Goal: Information Seeking & Learning: Learn about a topic

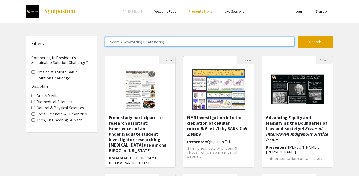
click at [164, 42] on input "Search Keyword(s) Or Author(s)" at bounding box center [200, 42] width 190 height 10
click at [298, 36] on button "Search" at bounding box center [316, 42] width 36 height 13
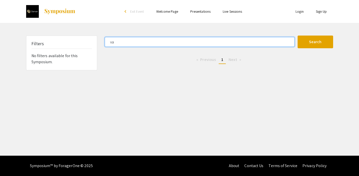
type input "v"
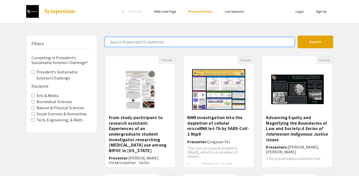
click at [131, 42] on input "Search Keyword(s) Or Author(s)" at bounding box center [200, 42] width 190 height 10
type input "bertina"
click at [298, 36] on button "Search" at bounding box center [316, 42] width 36 height 13
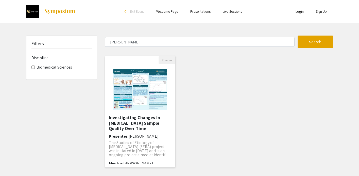
click at [145, 94] on img "Open Presentation <p>Investigating Changes in Sputum Sample Quality Over Time</…" at bounding box center [140, 89] width 64 height 51
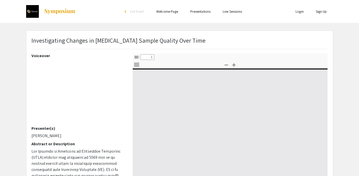
select select "custom"
type input "0"
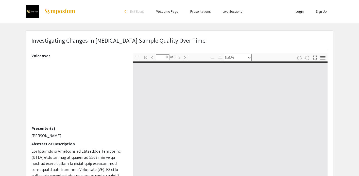
select select "auto"
type input "1"
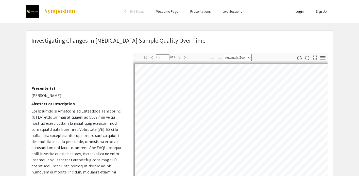
select select "auto"
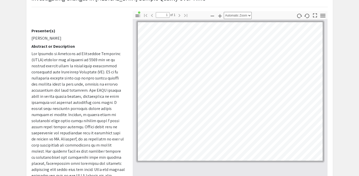
scroll to position [44, 0]
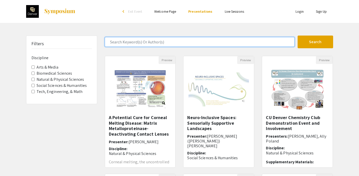
click at [129, 42] on input "Search Keyword(s) Or Author(s)" at bounding box center [200, 42] width 190 height 10
type input "[PERSON_NAME]"
click at [298, 36] on button "Search" at bounding box center [316, 42] width 36 height 13
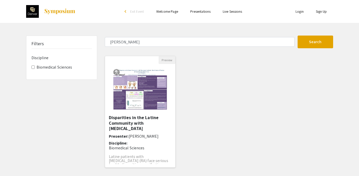
click at [138, 84] on img at bounding box center [140, 89] width 64 height 51
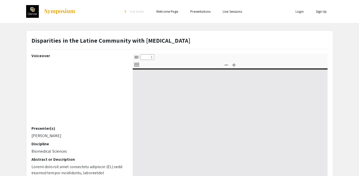
select select "custom"
type input "0"
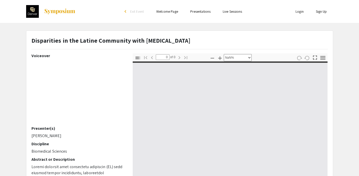
select select "auto"
type input "1"
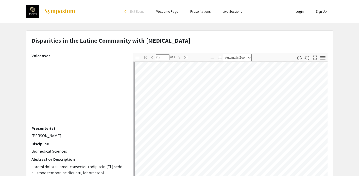
scroll to position [49, 0]
select select "auto"
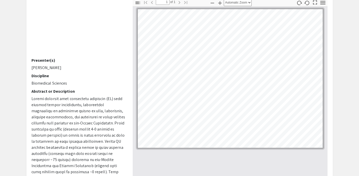
scroll to position [57, 0]
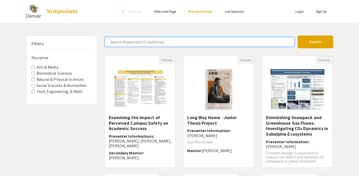
click at [138, 45] on input "Search Keyword(s) Or Author(s)" at bounding box center [200, 42] width 190 height 10
type input "shrostina"
click at [298, 36] on button "Search" at bounding box center [316, 42] width 36 height 13
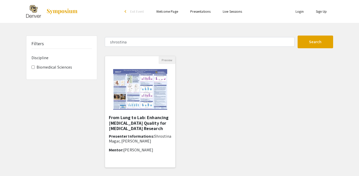
click at [134, 87] on img at bounding box center [140, 89] width 64 height 51
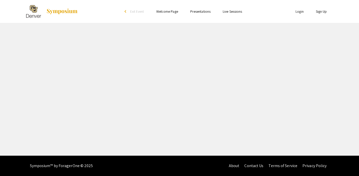
select select "custom"
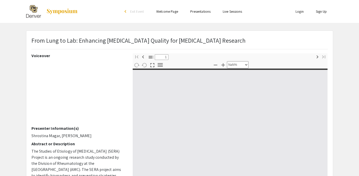
type input "0"
select select "custom"
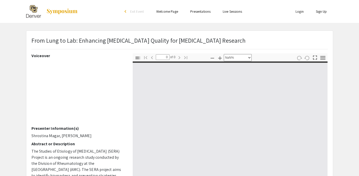
type input "1"
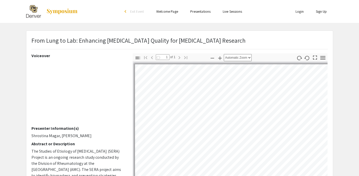
select select "auto"
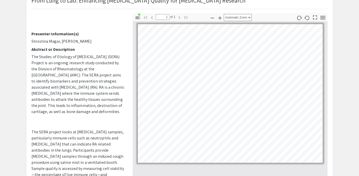
scroll to position [40, 0]
